Goal: Information Seeking & Learning: Check status

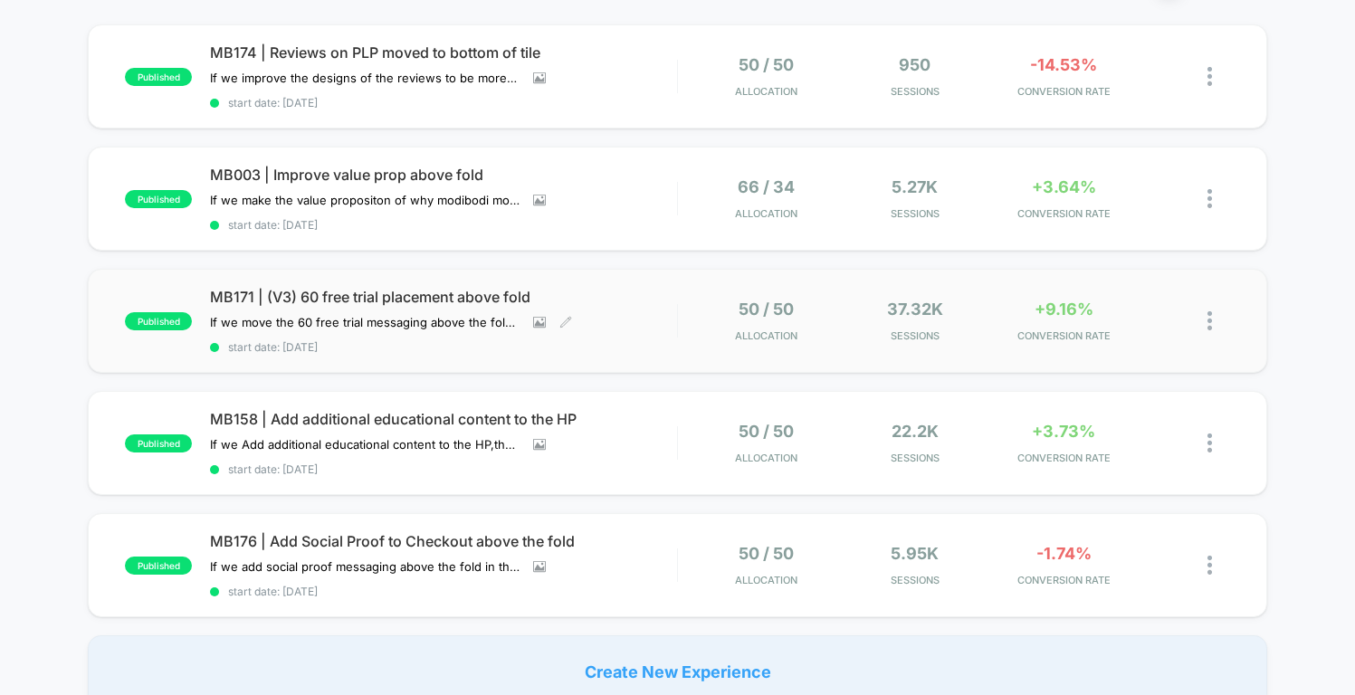
click at [424, 289] on span "MB171 | (V3) 60 free trial placement above fold" at bounding box center [443, 297] width 466 height 18
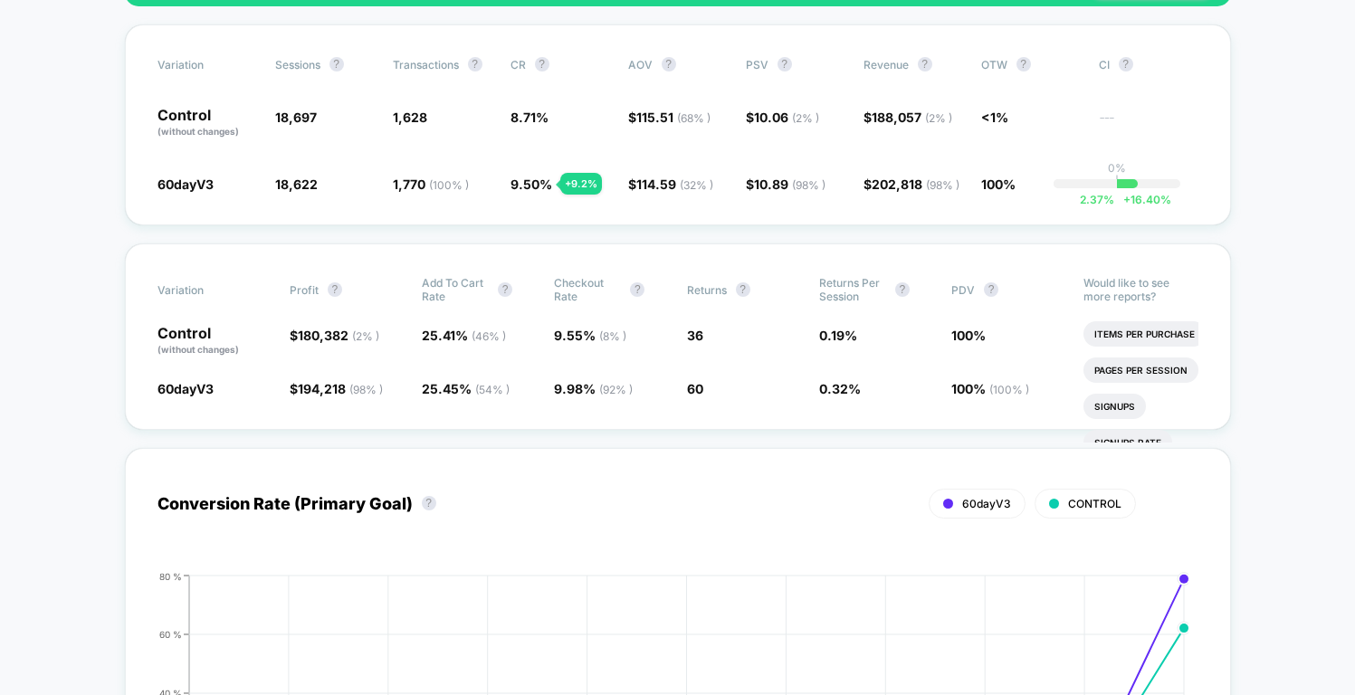
scroll to position [707, 0]
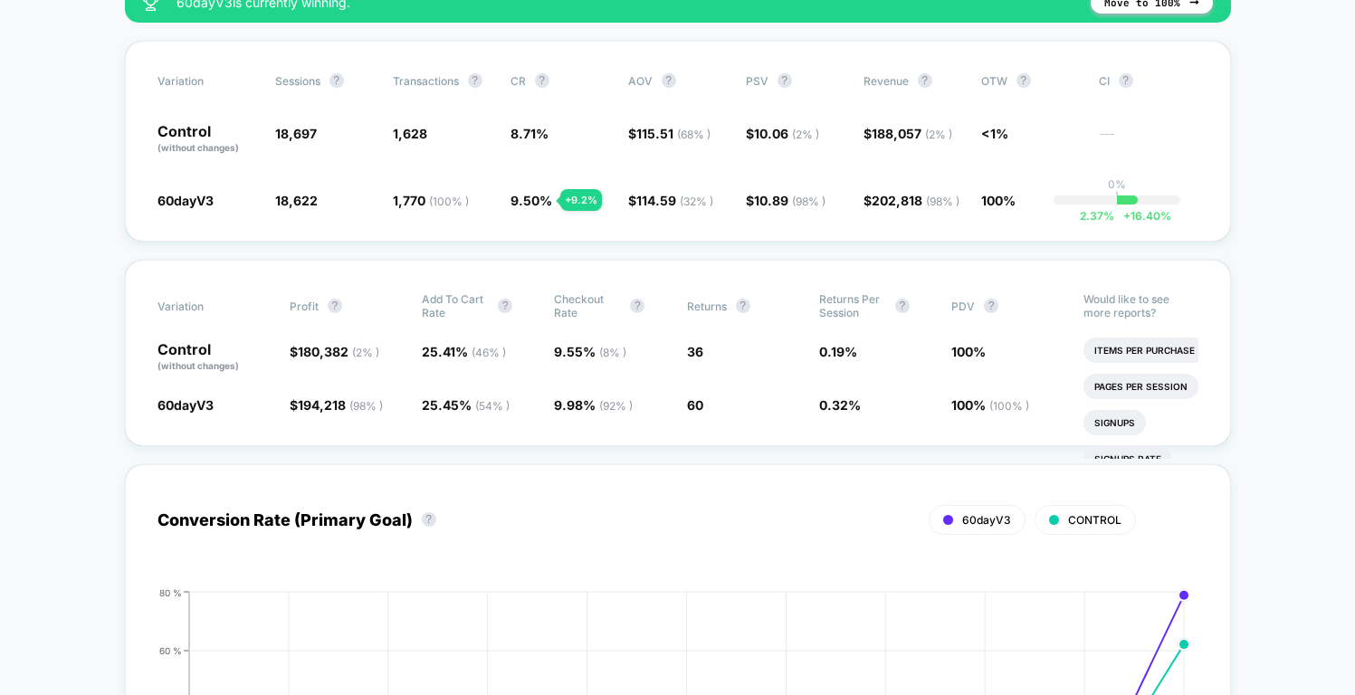
click at [710, 458] on div "Conversion Rate (Primary Goal) ? 60dayV3 CONTROL Hide [DATE] [DATE] [DATE] [DAT…" at bounding box center [678, 668] width 1106 height 445
click at [691, 402] on span "60" at bounding box center [695, 404] width 16 height 15
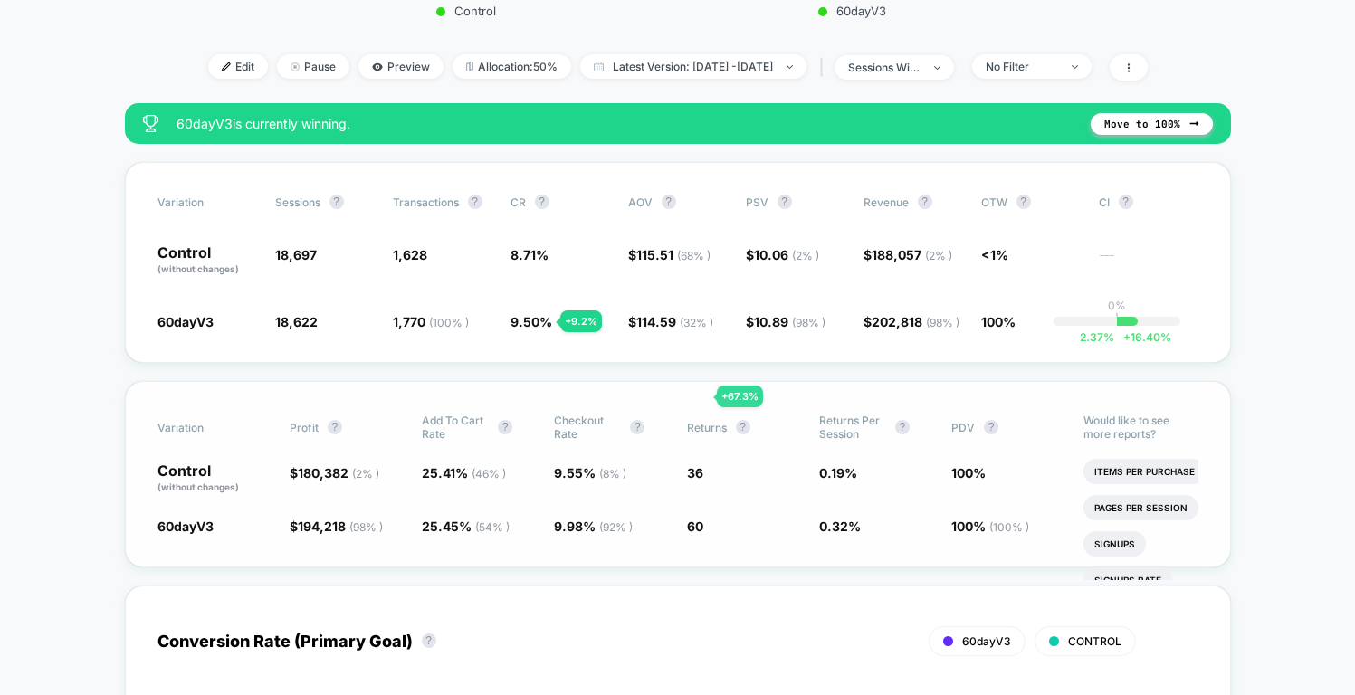
scroll to position [603, 0]
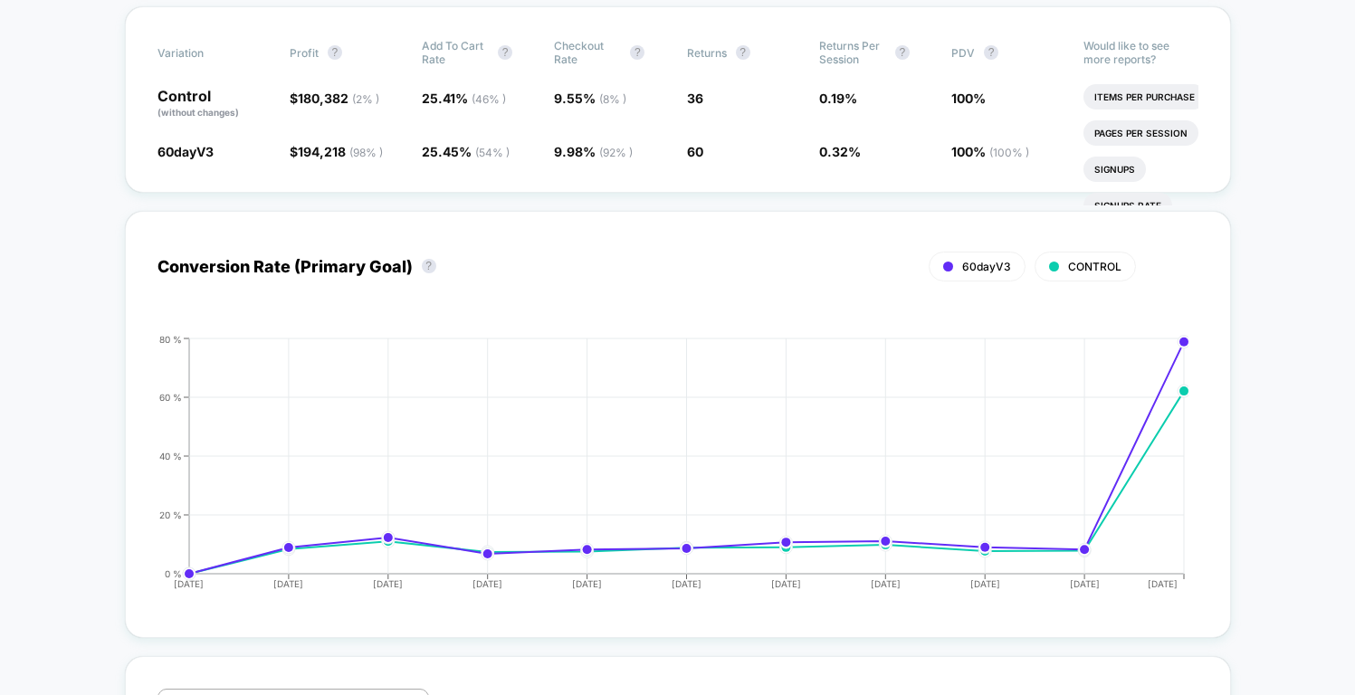
scroll to position [958, 0]
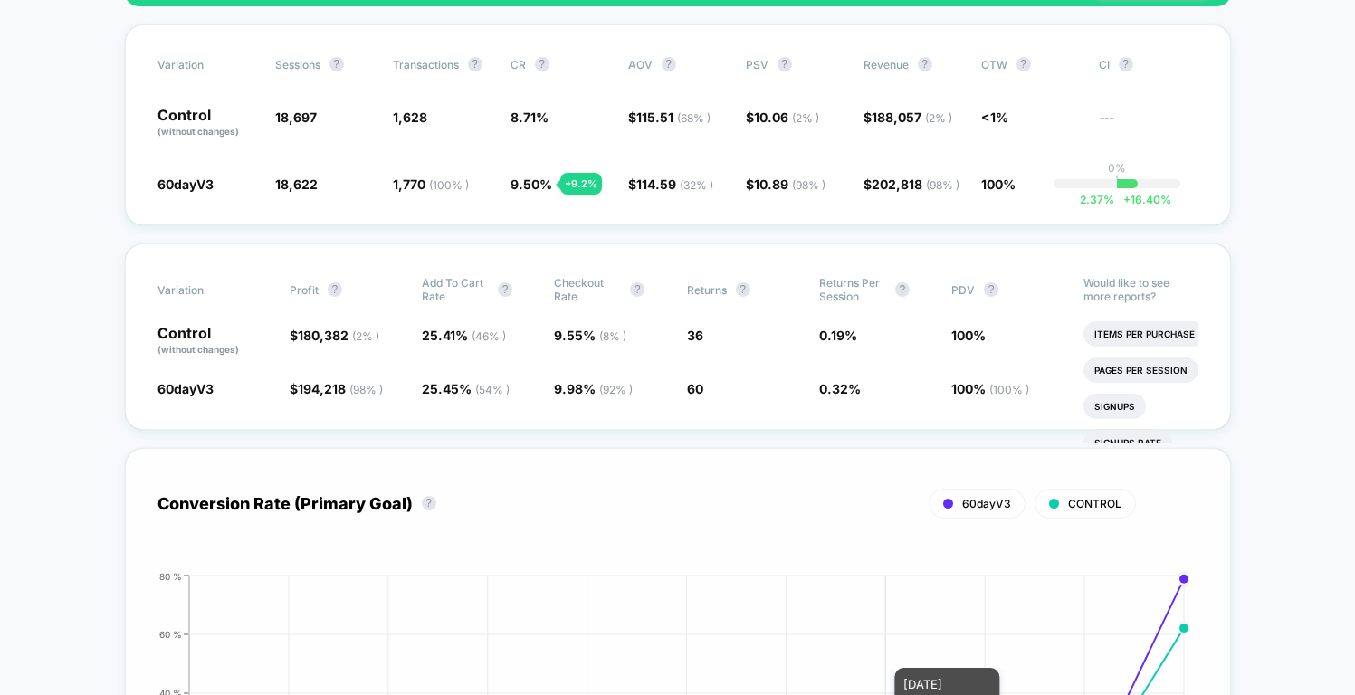
scroll to position [704, 0]
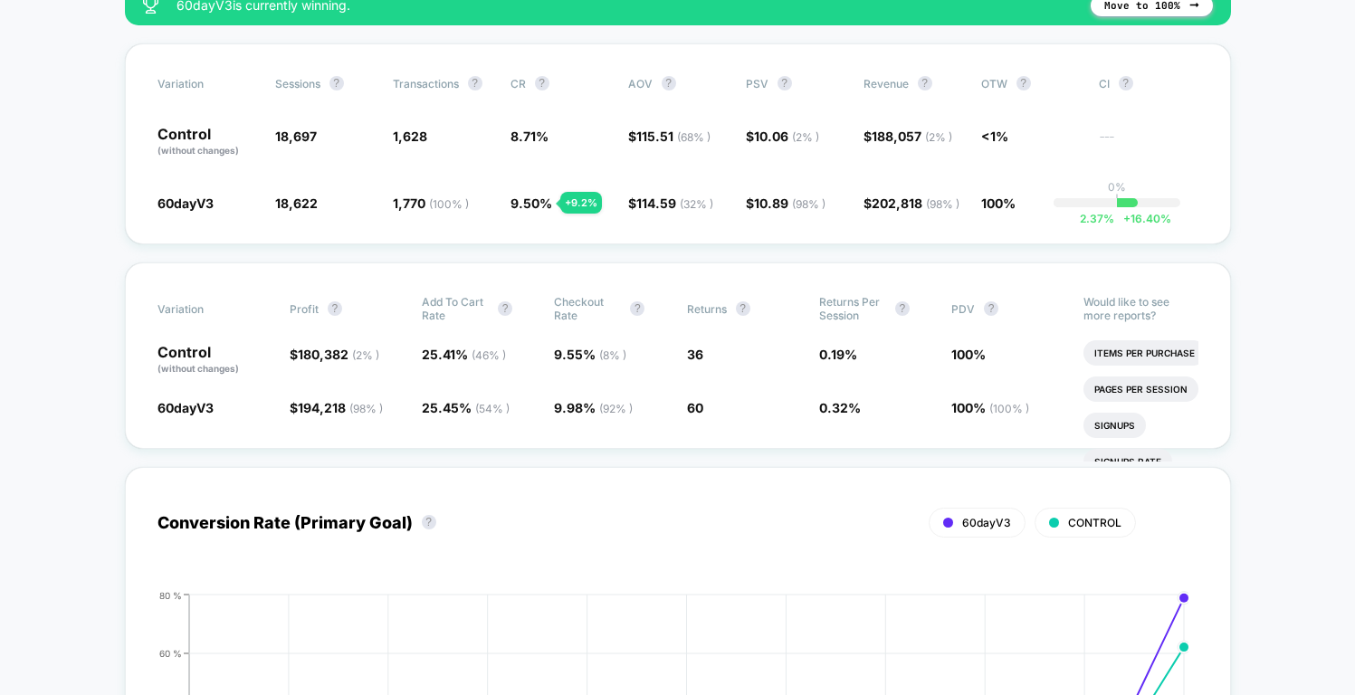
click at [775, 452] on div "Conversion Rate (Primary Goal) ? 60dayV3 CONTROL Hide [DATE] [DATE] [DATE] [DAT…" at bounding box center [678, 671] width 1106 height 445
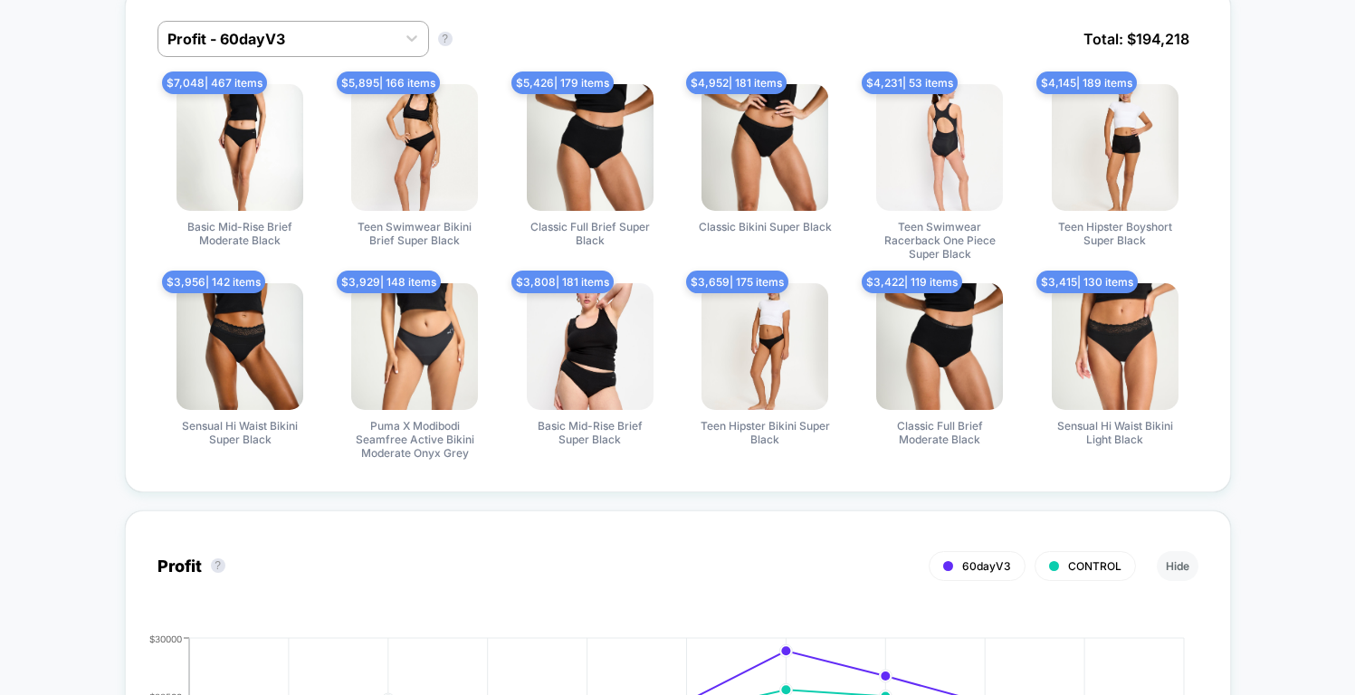
scroll to position [1577, 0]
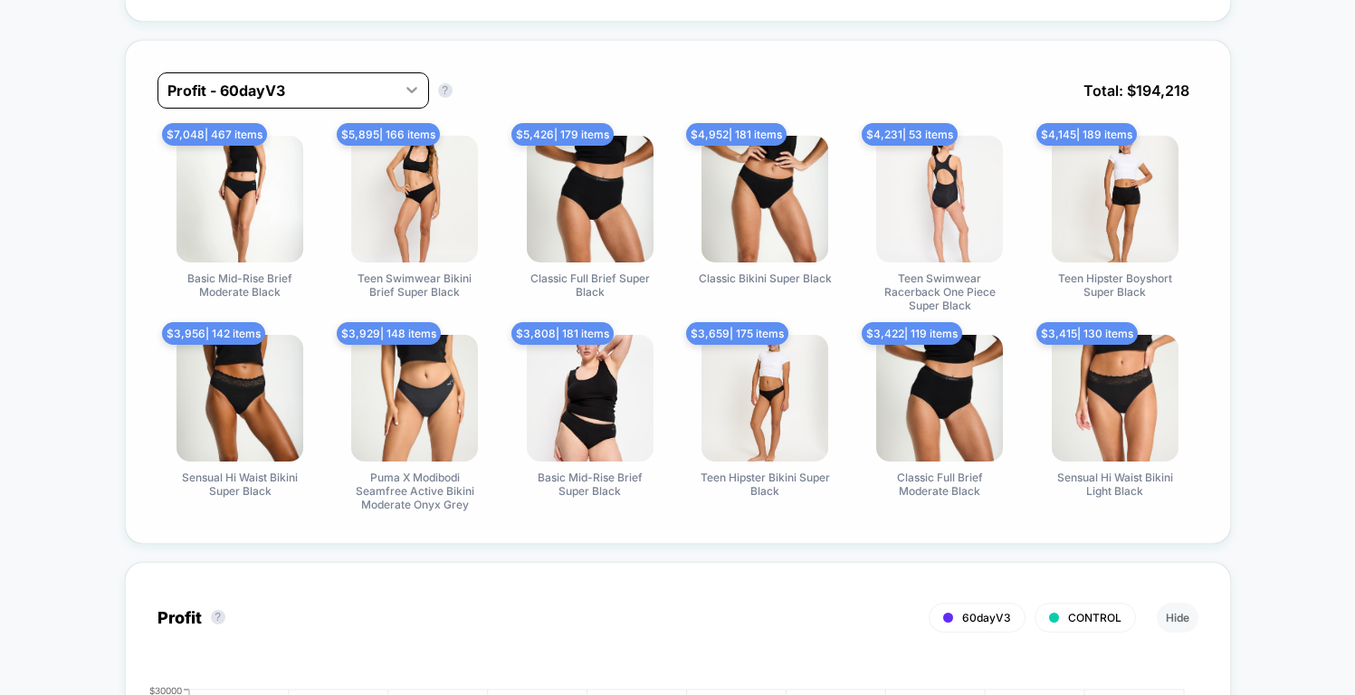
click at [403, 84] on icon at bounding box center [412, 90] width 18 height 18
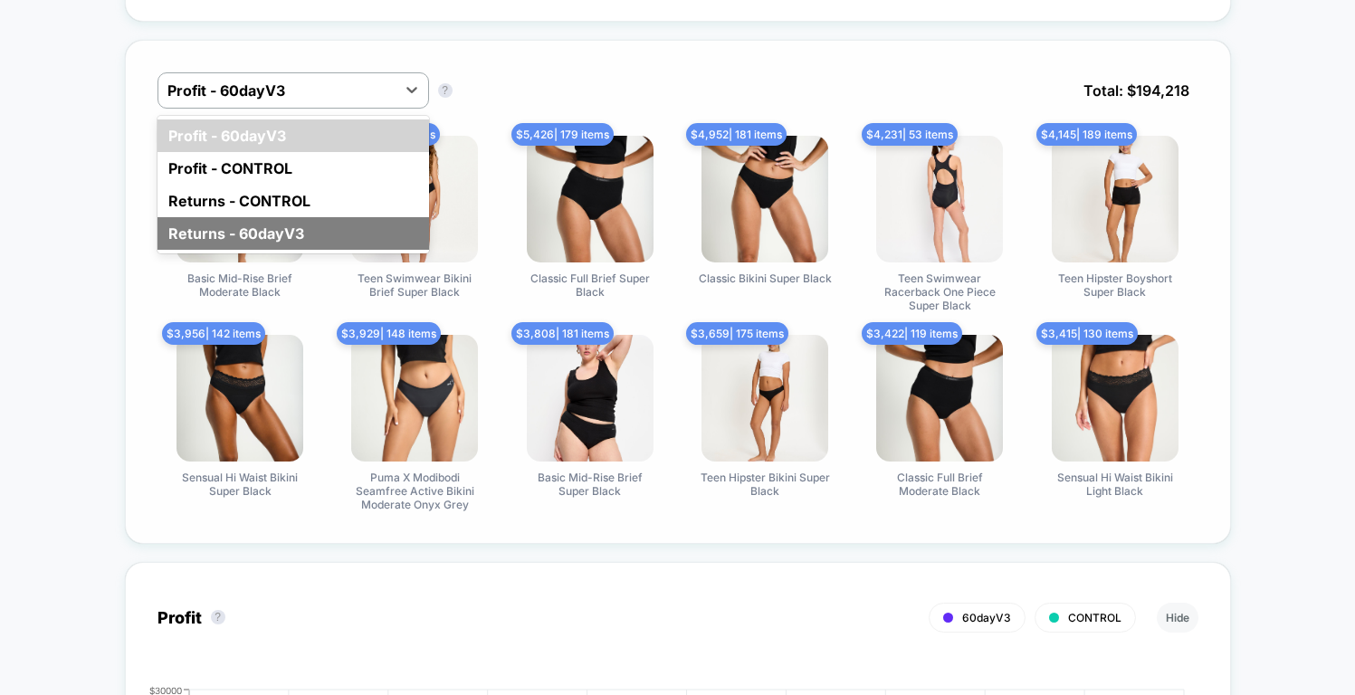
click at [324, 227] on div "Returns - 60dayV3" at bounding box center [293, 233] width 272 height 33
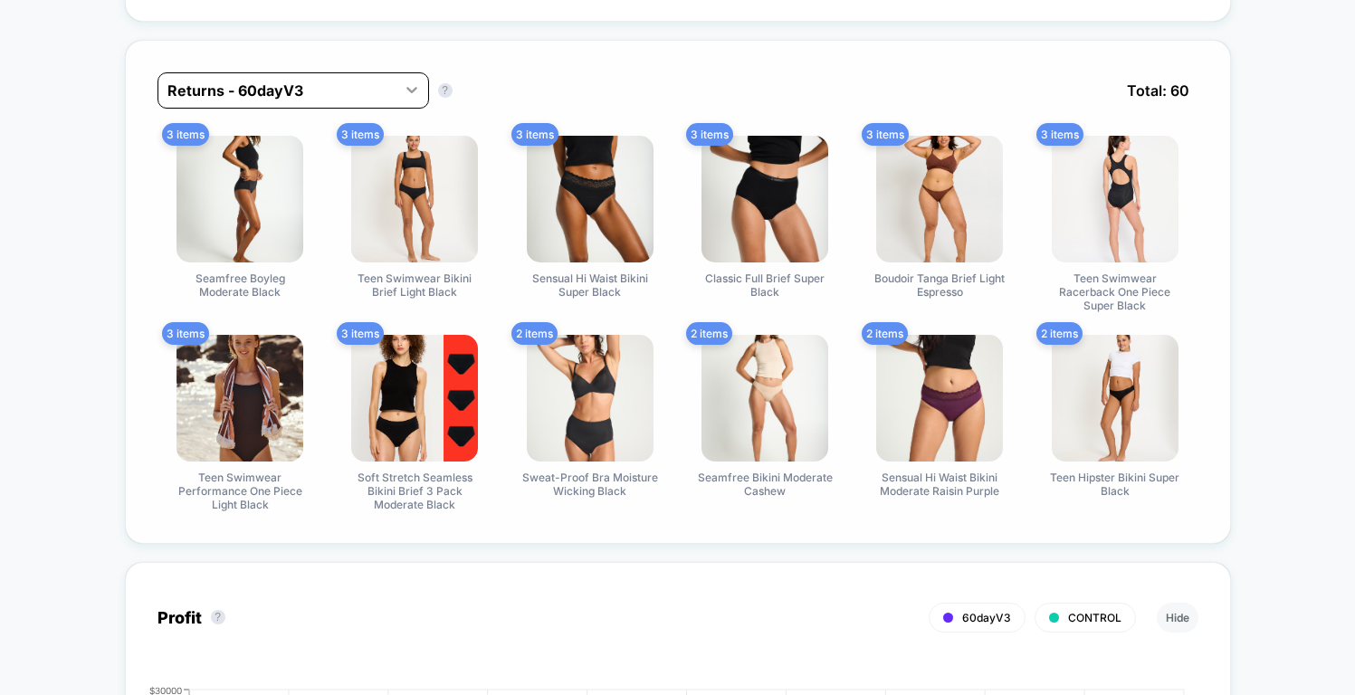
click at [403, 85] on icon at bounding box center [412, 90] width 18 height 18
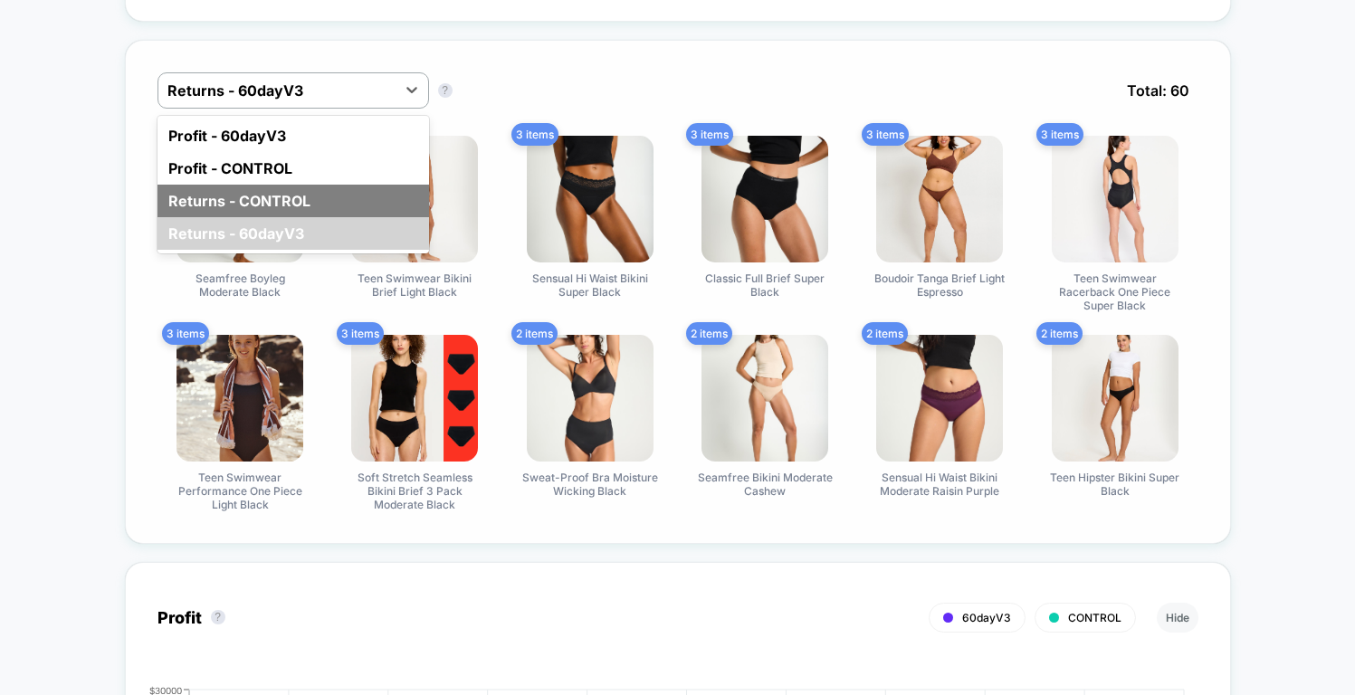
click at [332, 207] on div "Returns - CONTROL" at bounding box center [293, 201] width 272 height 33
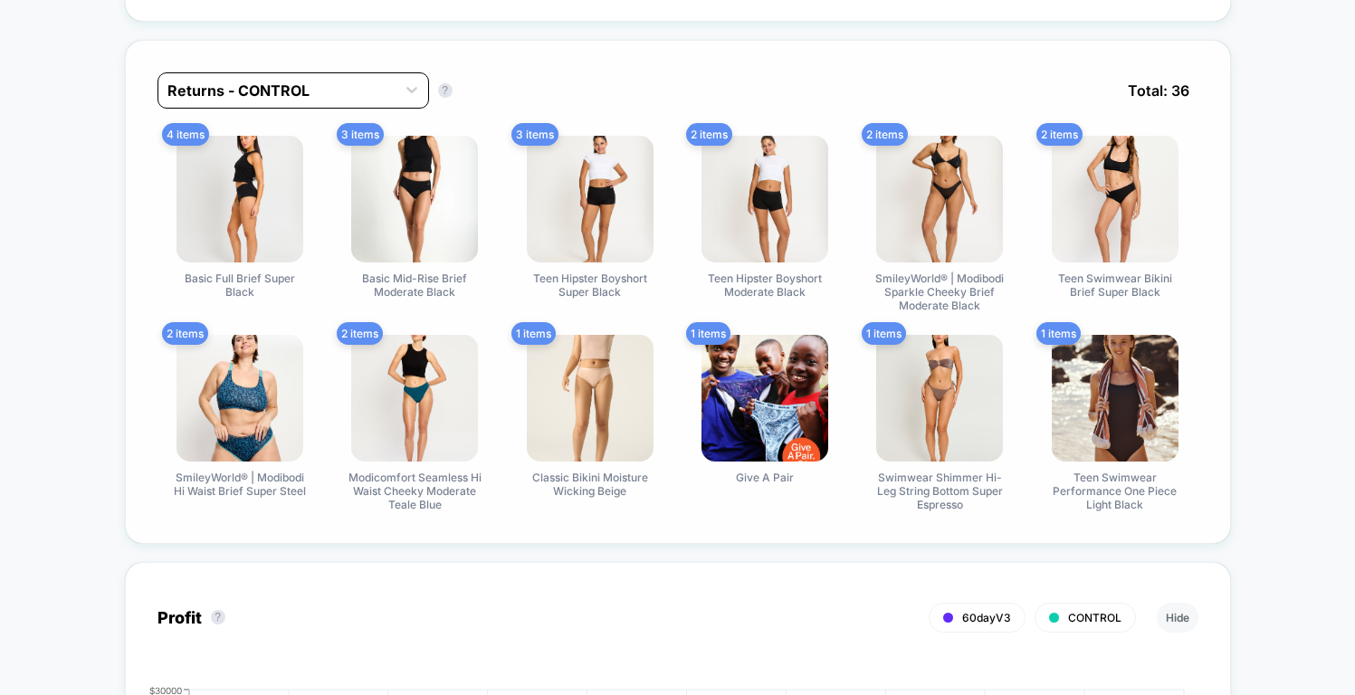
click at [346, 92] on div at bounding box center [276, 91] width 219 height 22
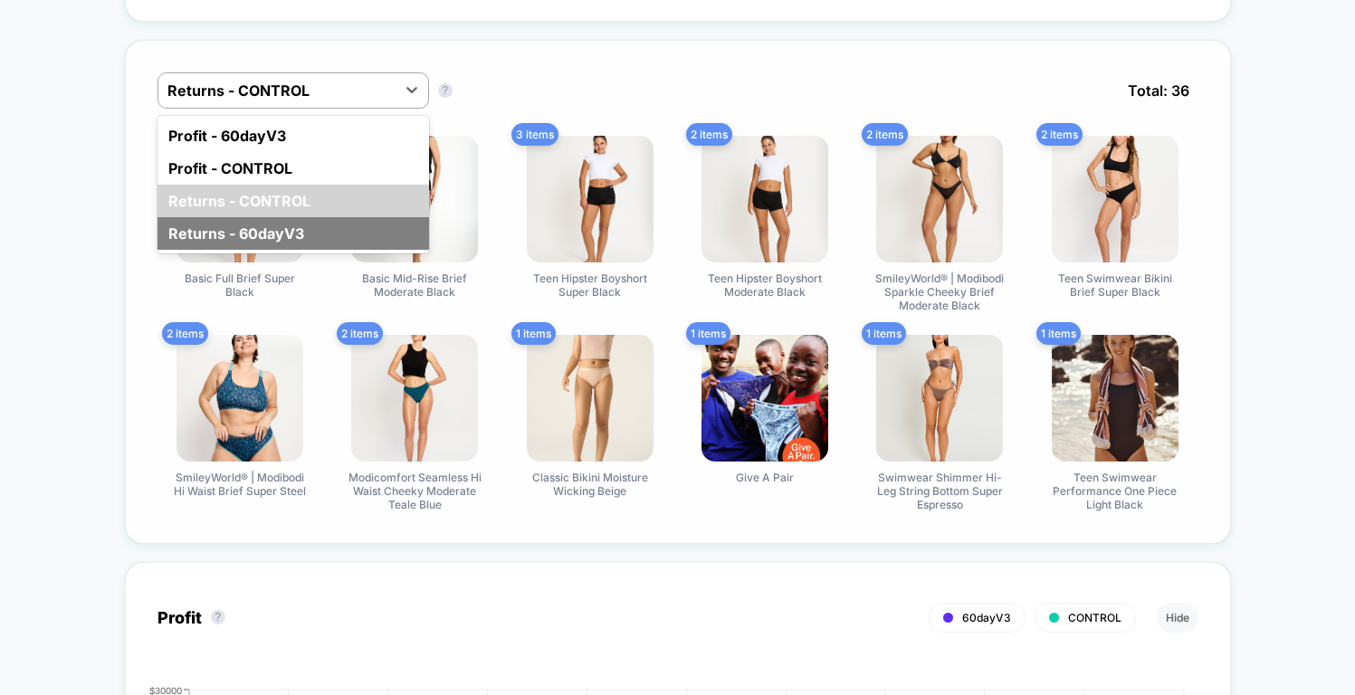
click at [319, 221] on div "Returns - 60dayV3" at bounding box center [293, 233] width 272 height 33
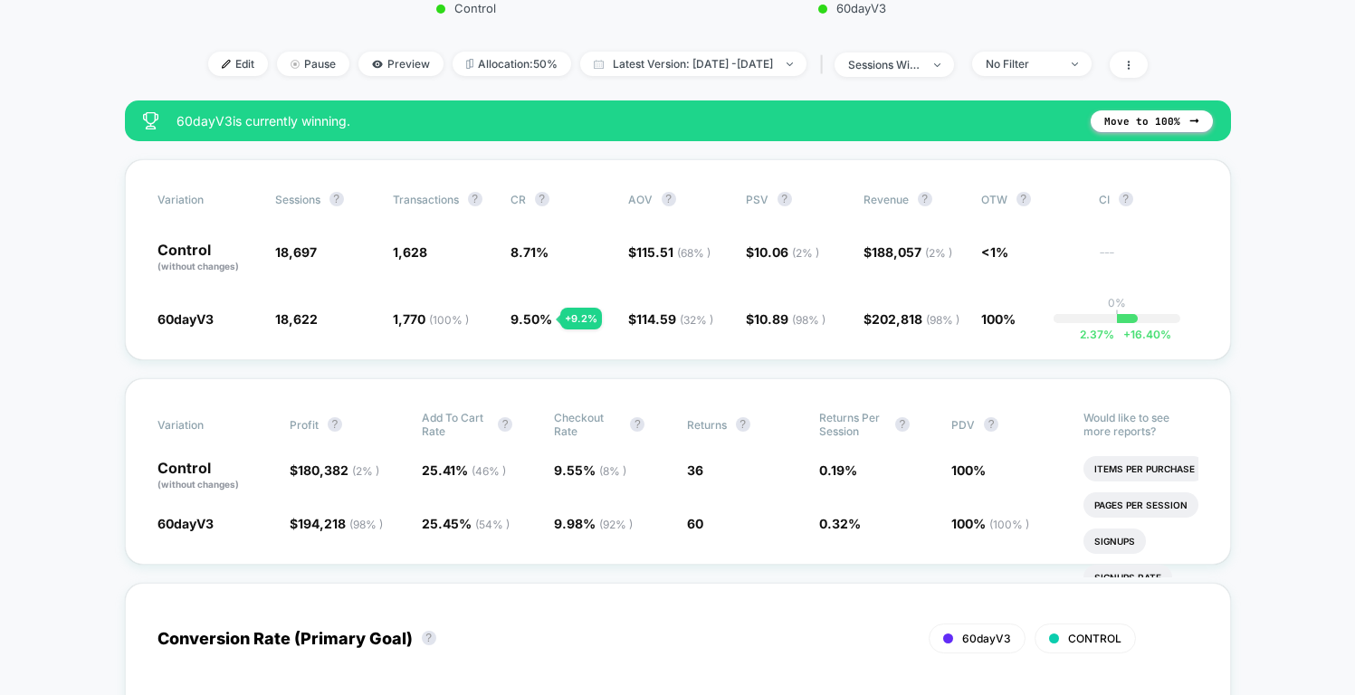
scroll to position [594, 0]
